Goal: Transaction & Acquisition: Obtain resource

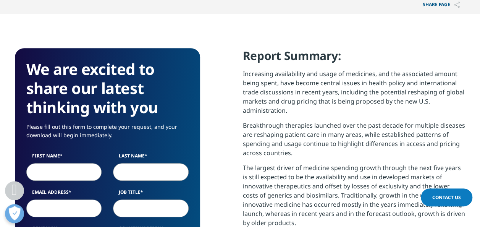
scroll to position [306, 0]
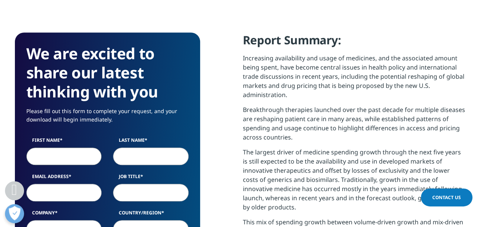
click at [73, 156] on input "First Name" at bounding box center [64, 156] width 76 height 18
type input "[PERSON_NAME]"
type input "[EMAIL_ADDRESS][DOMAIN_NAME]"
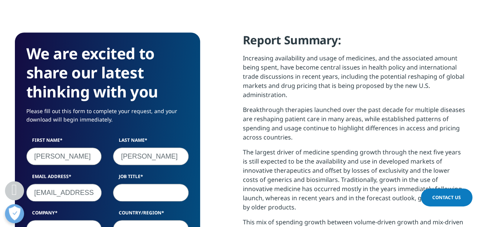
select select "[GEOGRAPHIC_DATA]"
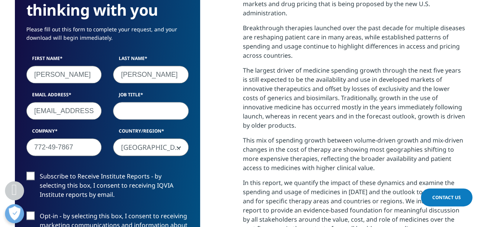
scroll to position [393, 0]
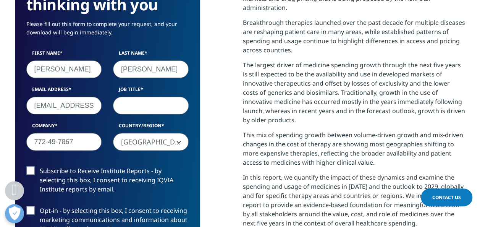
drag, startPoint x: 83, startPoint y: 143, endPoint x: 14, endPoint y: 136, distance: 68.7
click at [14, 136] on section "We are excited to share our latest thinking with you Please fill out this form …" at bounding box center [240, 156] width 480 height 491
type input "Personal"
click at [147, 103] on input "Job Title" at bounding box center [151, 106] width 76 height 18
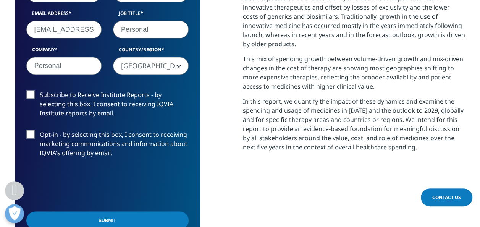
scroll to position [469, 0]
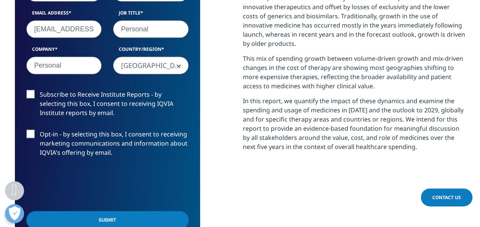
type input "Personal"
click at [117, 222] on input "Submit" at bounding box center [107, 220] width 162 height 18
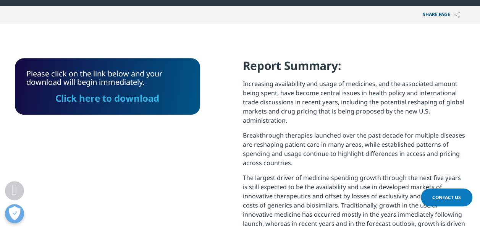
scroll to position [273, 0]
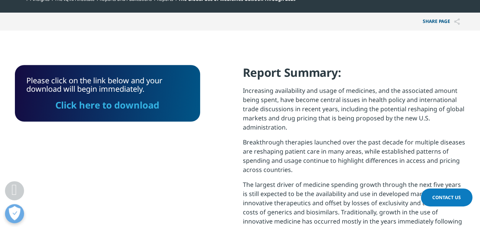
click at [103, 101] on link "Click here to download" at bounding box center [107, 105] width 104 height 13
